Goal: Task Accomplishment & Management: Manage account settings

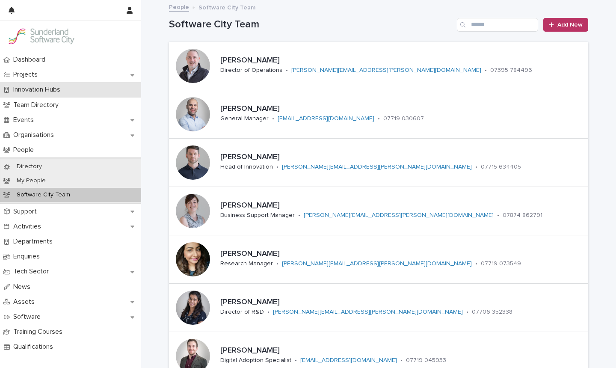
click at [42, 89] on p "Innovation Hubs" at bounding box center [38, 90] width 57 height 8
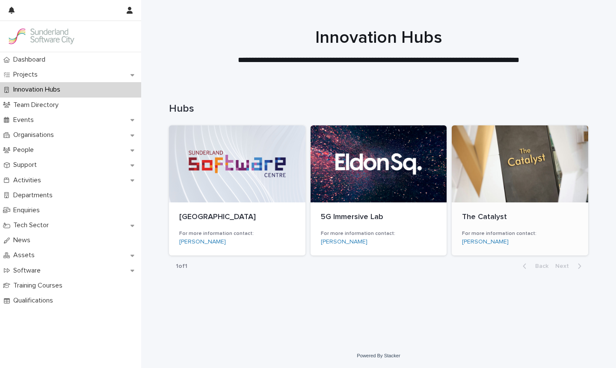
click at [511, 181] on div at bounding box center [520, 163] width 137 height 77
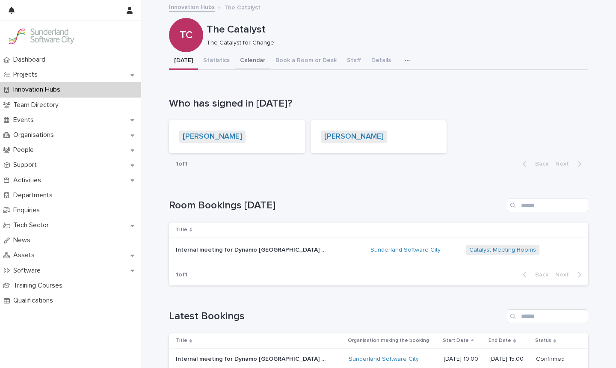
click at [248, 63] on button "Calendar" at bounding box center [253, 61] width 36 height 18
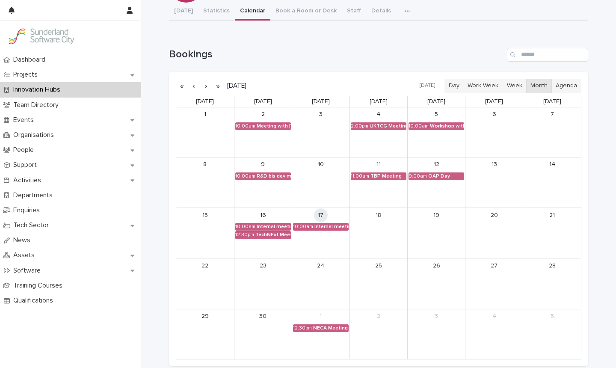
scroll to position [5, 0]
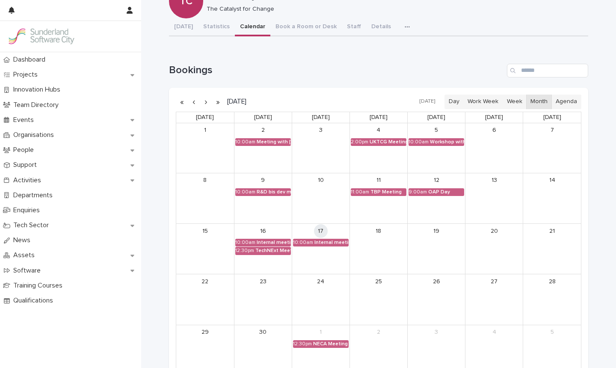
scroll to position [45, 0]
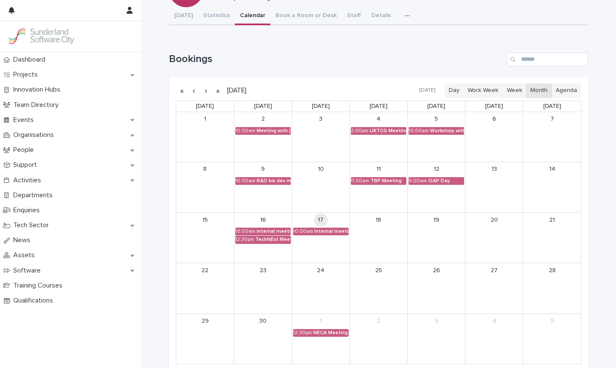
click at [268, 292] on div "23" at bounding box center [263, 288] width 57 height 50
click at [207, 91] on button "button" at bounding box center [206, 91] width 12 height 14
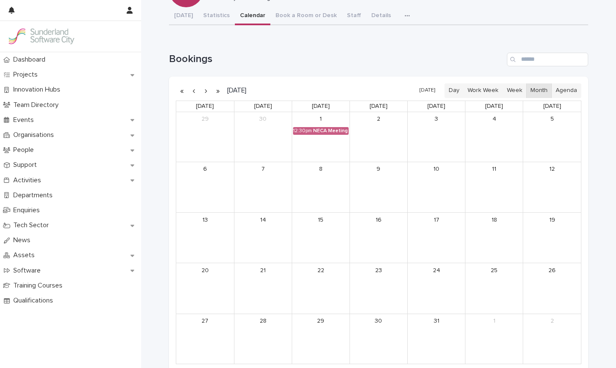
click at [196, 91] on button "button" at bounding box center [194, 91] width 12 height 14
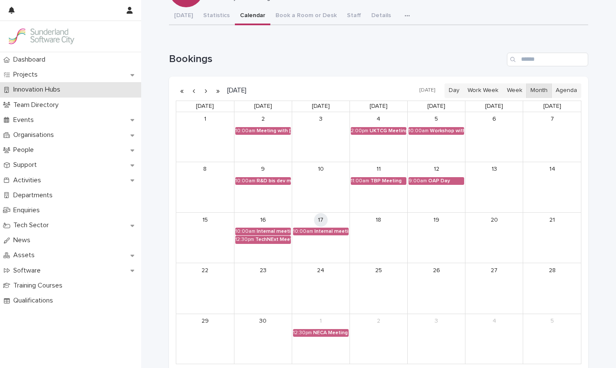
click at [70, 90] on div "Innovation Hubs" at bounding box center [70, 89] width 141 height 15
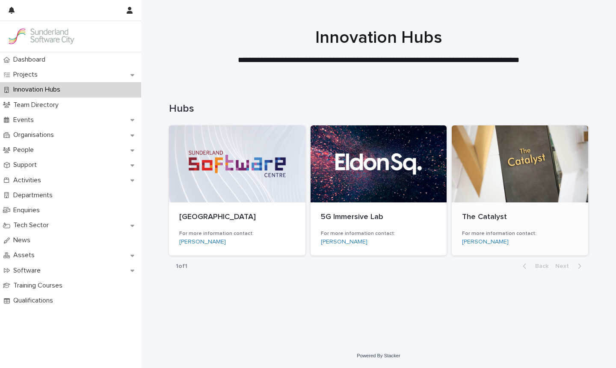
click at [485, 152] on div at bounding box center [520, 163] width 137 height 77
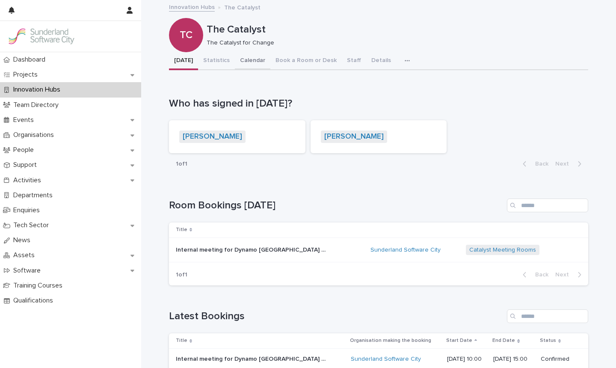
click at [244, 61] on button "Calendar" at bounding box center [253, 61] width 36 height 18
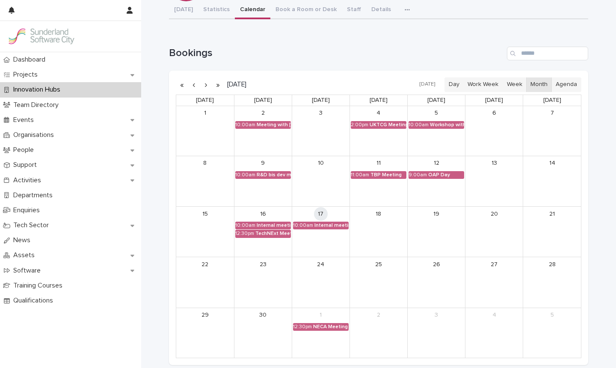
scroll to position [53, 0]
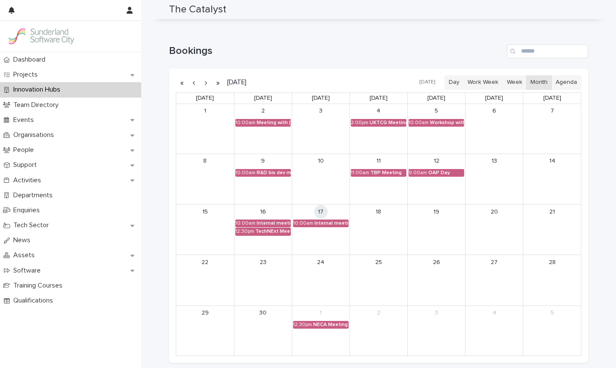
click at [85, 94] on div "Innovation Hubs" at bounding box center [70, 89] width 141 height 15
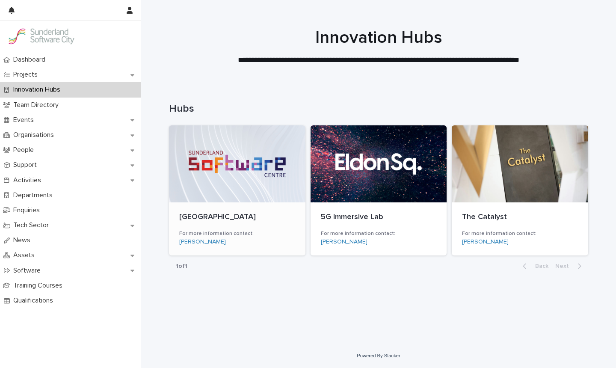
click at [236, 144] on div at bounding box center [237, 163] width 137 height 77
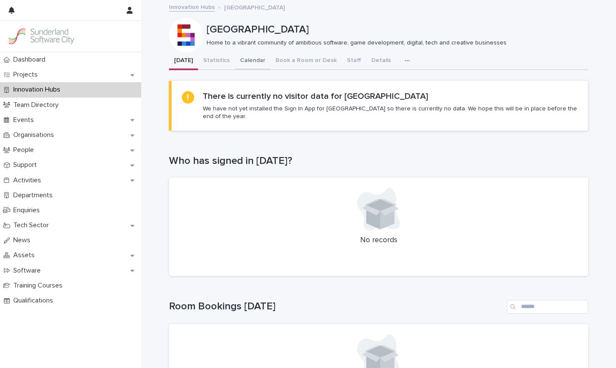
click at [255, 58] on button "Calendar" at bounding box center [253, 61] width 36 height 18
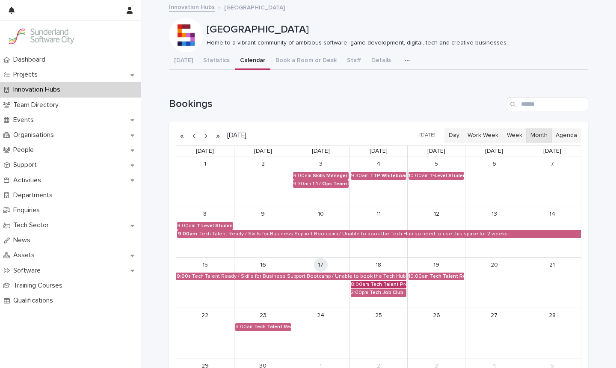
click at [385, 287] on div "Tech Talent Pro Whiteboard session" at bounding box center [389, 285] width 36 height 6
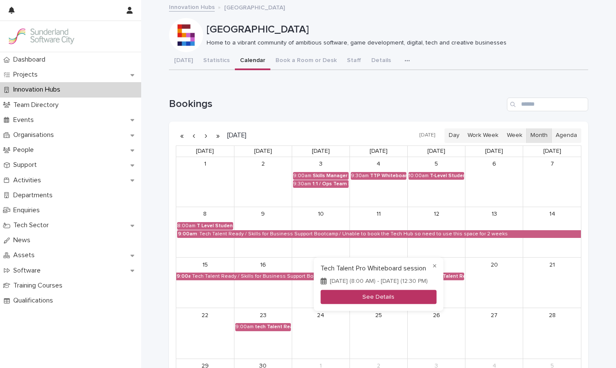
click at [381, 299] on button "See Details" at bounding box center [379, 297] width 116 height 14
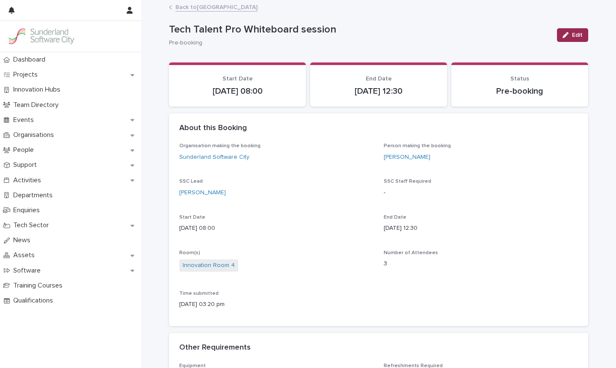
click at [574, 36] on span "Edit" at bounding box center [577, 35] width 11 height 6
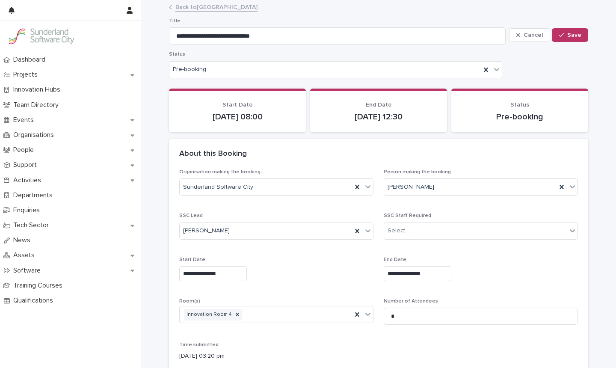
click at [215, 271] on input "**********" at bounding box center [213, 273] width 68 height 15
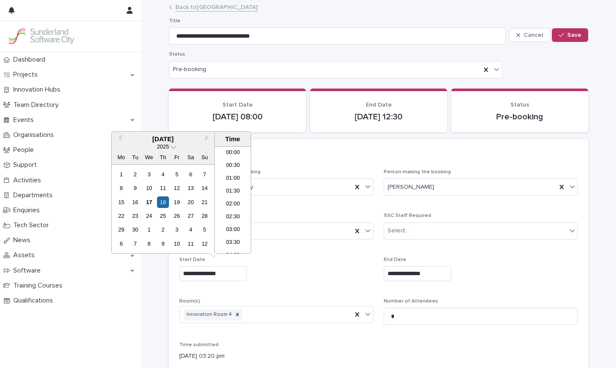
scroll to position [158, 0]
click at [234, 225] on li "09:00" at bounding box center [233, 226] width 36 height 13
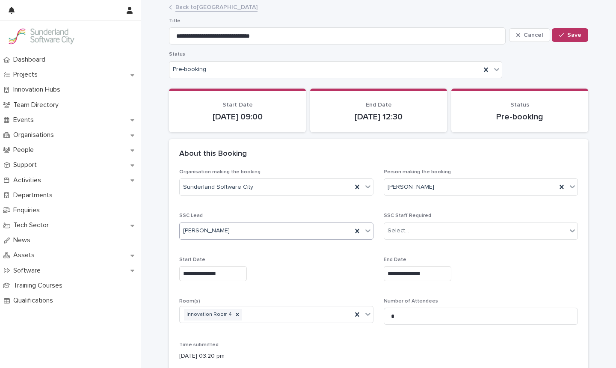
type input "**********"
click at [421, 270] on input "**********" at bounding box center [418, 273] width 68 height 15
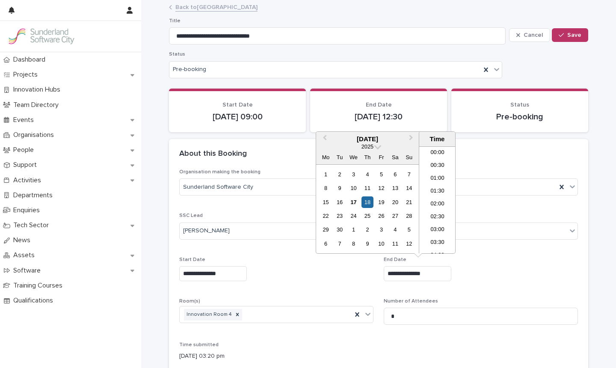
scroll to position [274, 0]
click at [436, 226] on li "13:30" at bounding box center [437, 226] width 36 height 13
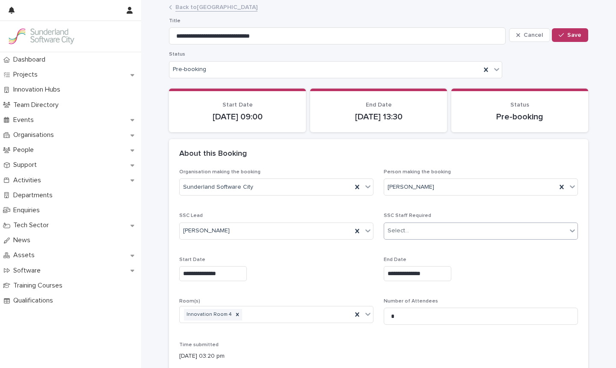
type input "**********"
click at [343, 62] on div "Pre-booking" at bounding box center [335, 69] width 333 height 17
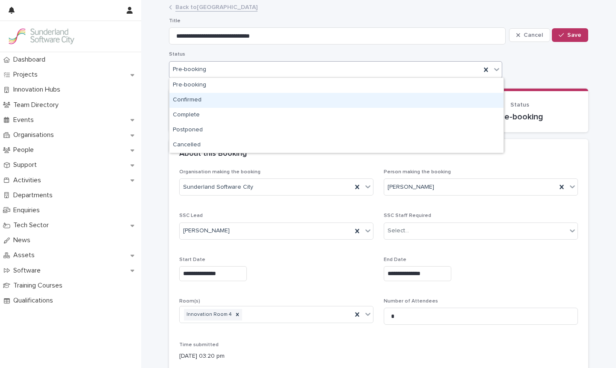
click at [275, 102] on div "Confirmed" at bounding box center [336, 100] width 334 height 15
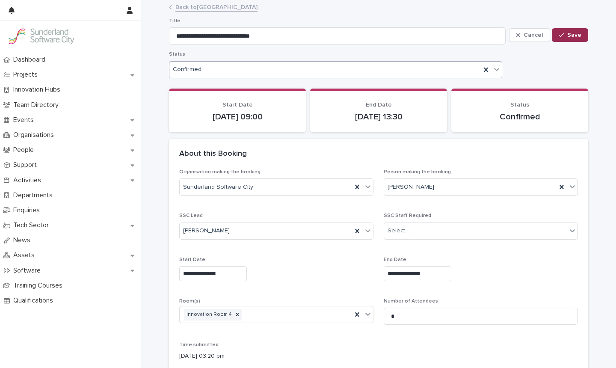
click at [571, 37] on span "Save" at bounding box center [575, 35] width 14 height 6
